Goal: Information Seeking & Learning: Check status

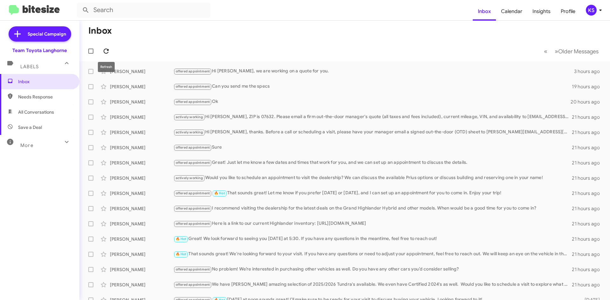
click at [109, 48] on icon at bounding box center [106, 51] width 8 height 8
click at [36, 115] on span "All Conversations" at bounding box center [36, 112] width 36 height 6
type input "in:all-conversations"
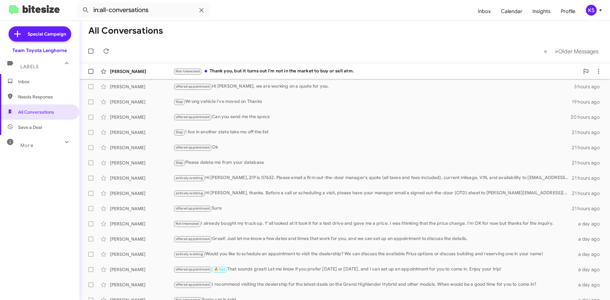
click at [289, 68] on div "Not-Interested Thank you, but it turns out I'm not in the market to buy or sell…" at bounding box center [377, 71] width 406 height 7
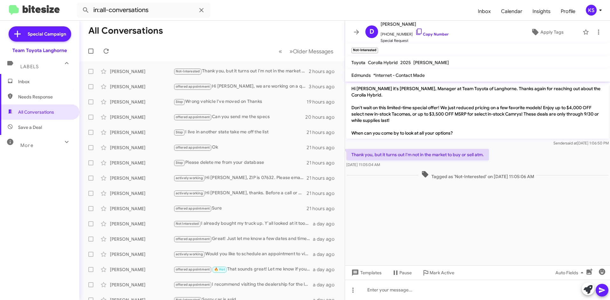
click at [595, 7] on div "KS" at bounding box center [591, 10] width 11 height 11
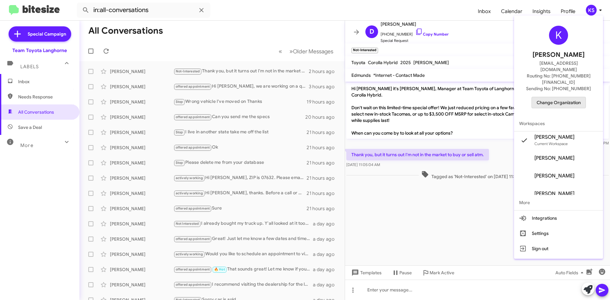
click at [557, 97] on span "Change Organization" at bounding box center [559, 102] width 44 height 11
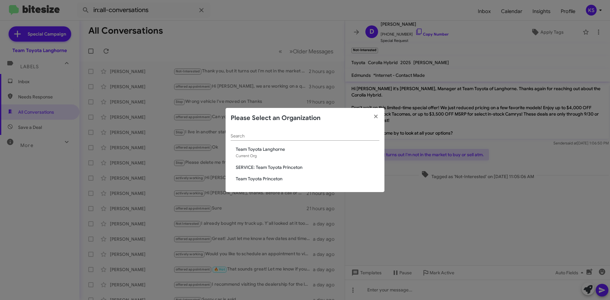
click at [264, 178] on span "Team Toyota Princeton" at bounding box center [308, 179] width 144 height 6
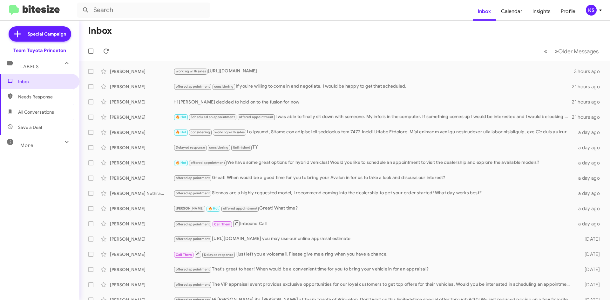
click at [26, 112] on span "All Conversations" at bounding box center [36, 112] width 36 height 6
type input "in:all-conversations"
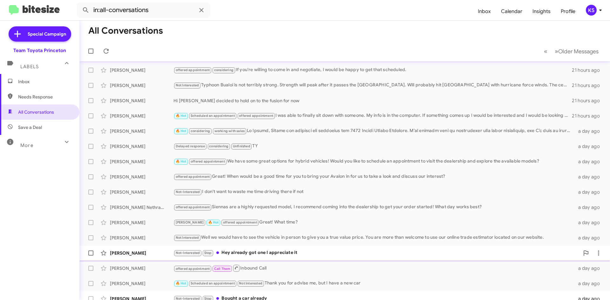
scroll to position [69, 0]
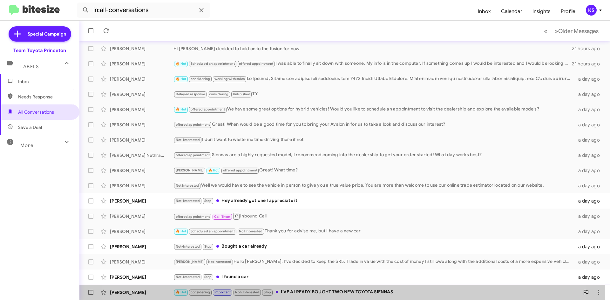
drag, startPoint x: 313, startPoint y: 294, endPoint x: 312, endPoint y: 290, distance: 4.4
click at [313, 293] on div "🔥 Hot considering Important Not-Interested Stop I'VE ALREADY BOUGHT TWO NEW TOY…" at bounding box center [377, 292] width 406 height 7
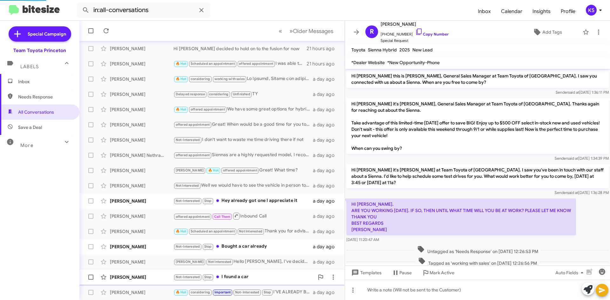
scroll to position [243, 0]
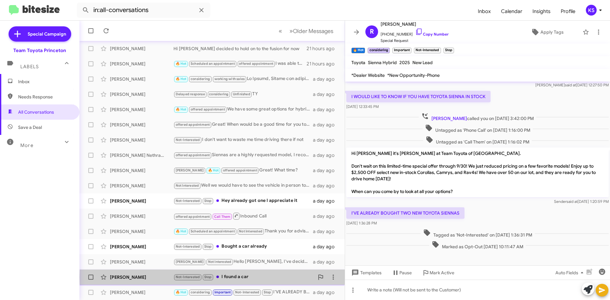
click at [270, 278] on div "Not-Interested Stop I found a car" at bounding box center [244, 277] width 141 height 7
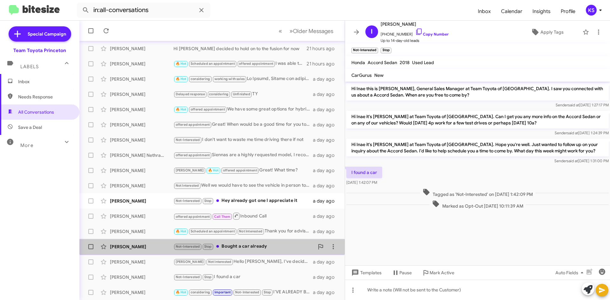
click at [289, 245] on div "Not-Interested Stop Bought a car already" at bounding box center [244, 246] width 141 height 7
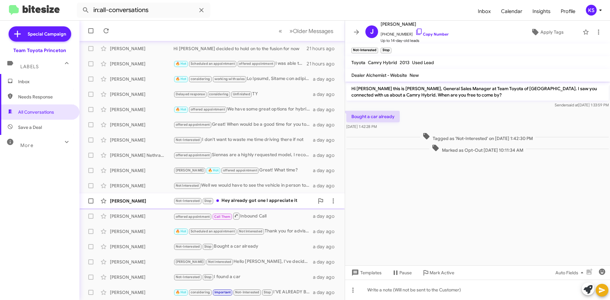
click at [289, 202] on div "Not-Interested Stop Hey already got one I appreciate it" at bounding box center [244, 200] width 141 height 7
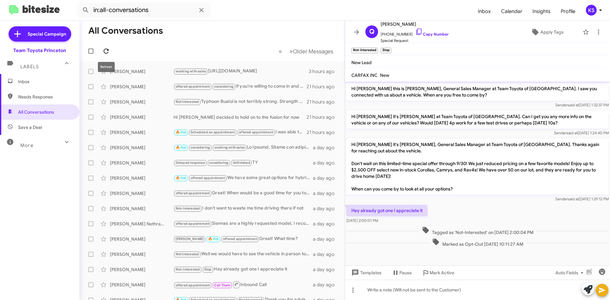
click at [109, 51] on icon at bounding box center [106, 51] width 8 height 8
